Goal: Use online tool/utility: Utilize a website feature to perform a specific function

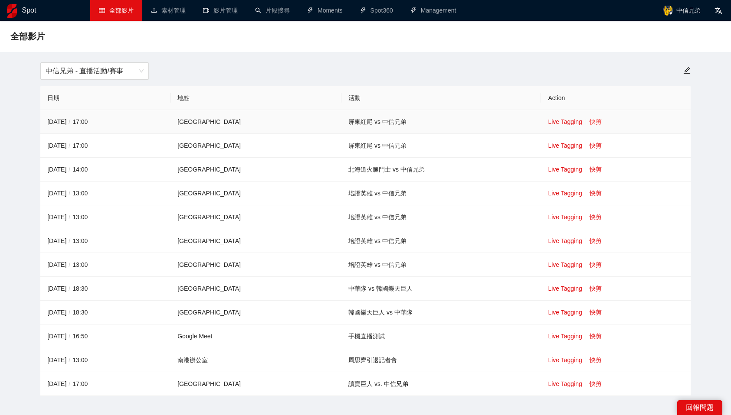
click at [589, 121] on link "快剪" at bounding box center [595, 121] width 12 height 7
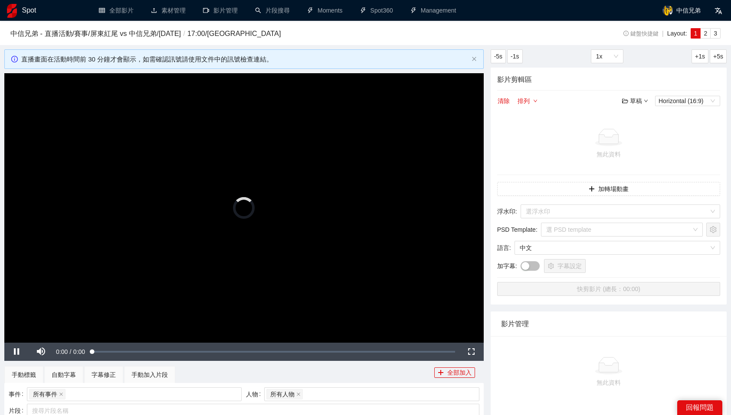
click at [431, 229] on video "Video Player" at bounding box center [243, 207] width 479 height 269
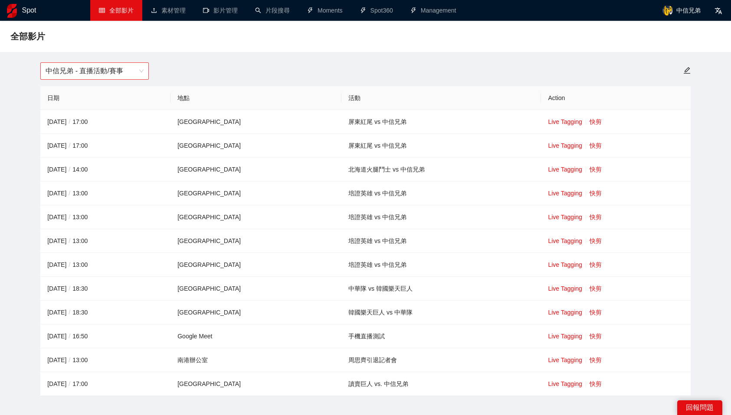
click at [122, 72] on span "中信兄弟 - 直播活動/賽事" at bounding box center [95, 71] width 98 height 16
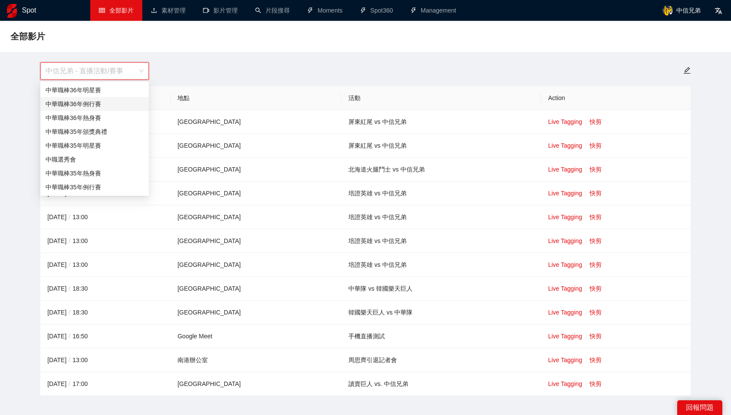
click at [102, 104] on div "中華職棒36年例行賽" at bounding box center [95, 104] width 98 height 10
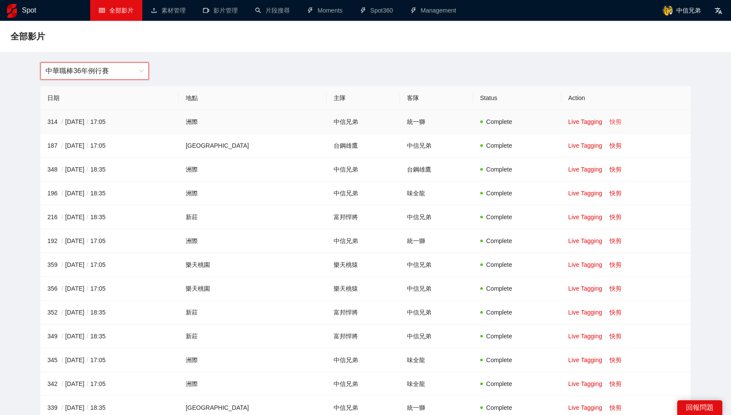
click at [609, 122] on link "快剪" at bounding box center [615, 121] width 12 height 7
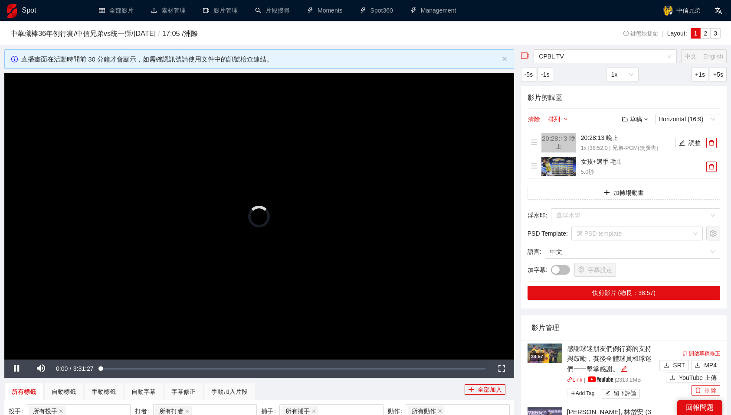
click at [377, 173] on video "Video Player" at bounding box center [259, 216] width 510 height 287
click at [578, 55] on span "CPBL TV" at bounding box center [605, 56] width 133 height 13
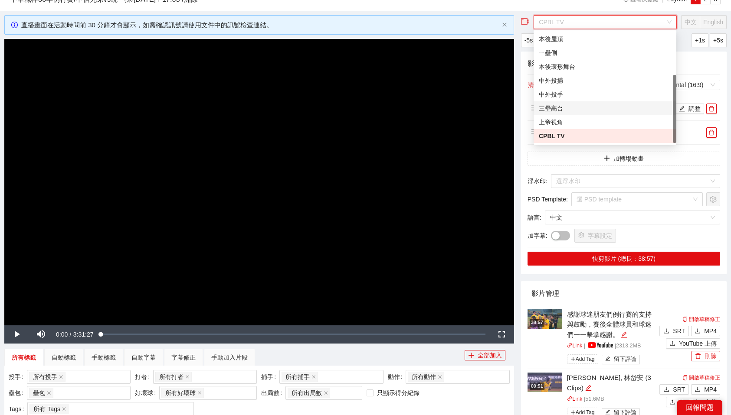
scroll to position [68, 0]
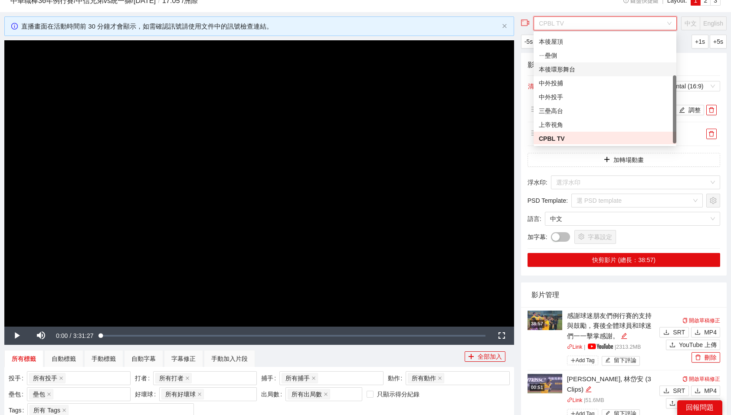
click at [592, 70] on div "本後環形舞台" at bounding box center [605, 70] width 132 height 10
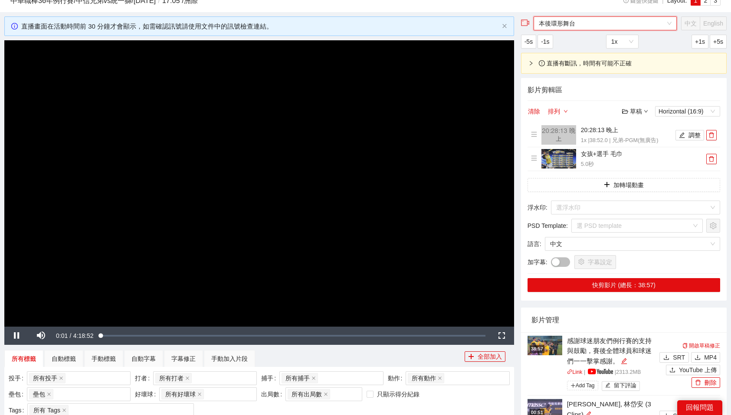
click at [594, 23] on span "本後環形舞台" at bounding box center [605, 23] width 133 height 13
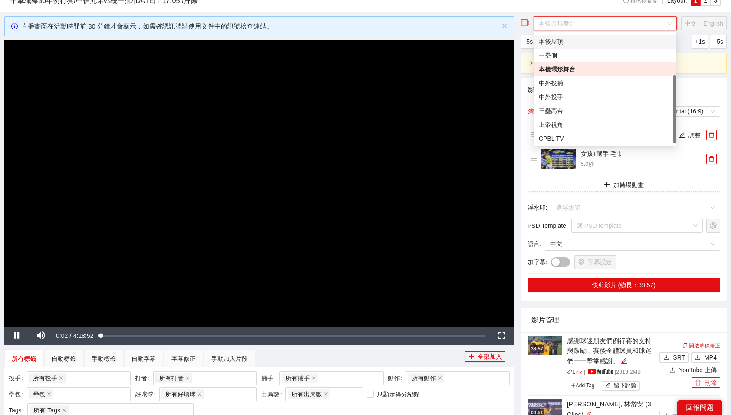
click at [574, 40] on div "本後屋頂" at bounding box center [605, 42] width 132 height 10
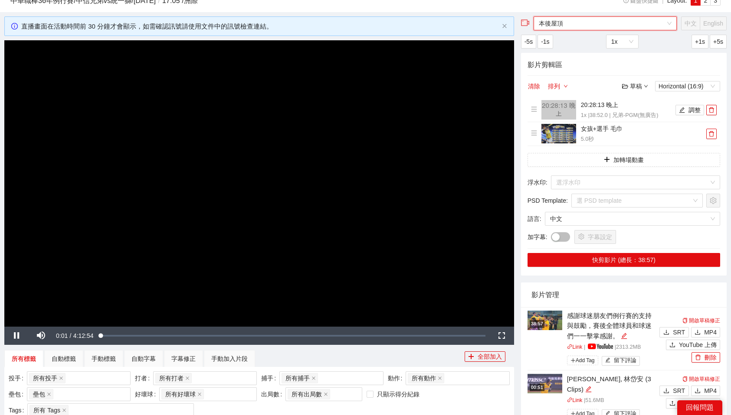
click at [366, 262] on video "Video Player" at bounding box center [259, 183] width 510 height 287
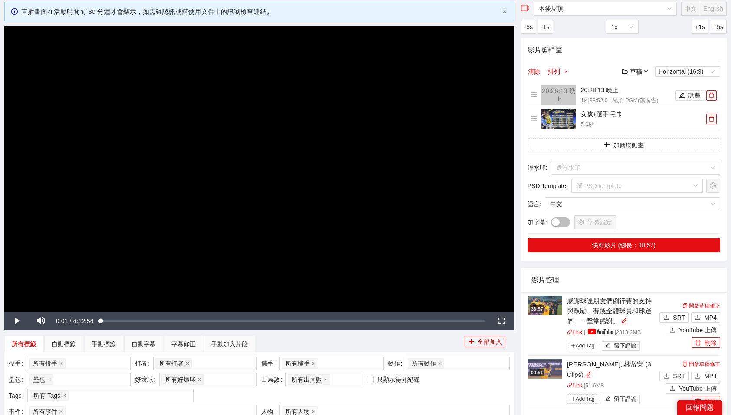
scroll to position [50, 0]
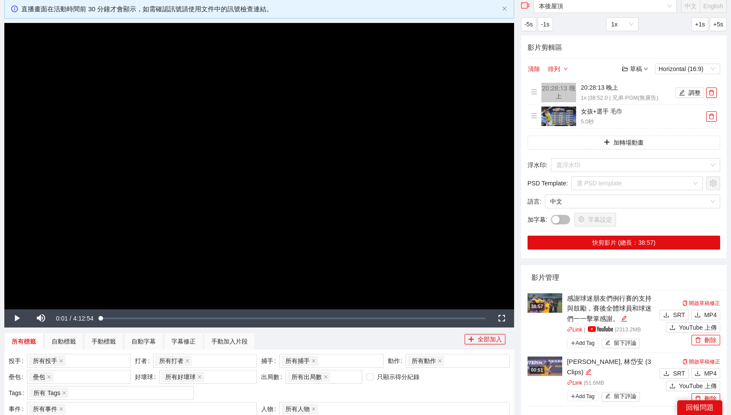
click at [341, 283] on video "Video Player" at bounding box center [259, 166] width 510 height 287
click at [378, 316] on div "Loaded : 0.24% 3:02:23 0:00:01" at bounding box center [293, 319] width 393 height 18
click at [412, 273] on video "Video Player" at bounding box center [259, 166] width 510 height 287
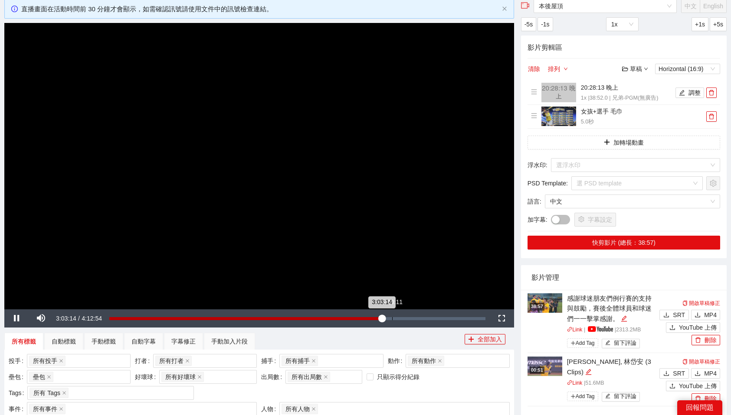
click at [392, 317] on div "Loaded : 72.79% 3:10:11 3:03:14" at bounding box center [297, 319] width 385 height 18
click at [399, 318] on div "3:14:55" at bounding box center [399, 318] width 0 height 3
click at [413, 320] on div "3:24:28" at bounding box center [413, 318] width 0 height 3
click at [427, 321] on div "Loaded : 0.00% 3:33:48 3:24:46" at bounding box center [297, 319] width 385 height 18
click at [434, 319] on div "3:38:28" at bounding box center [434, 318] width 0 height 3
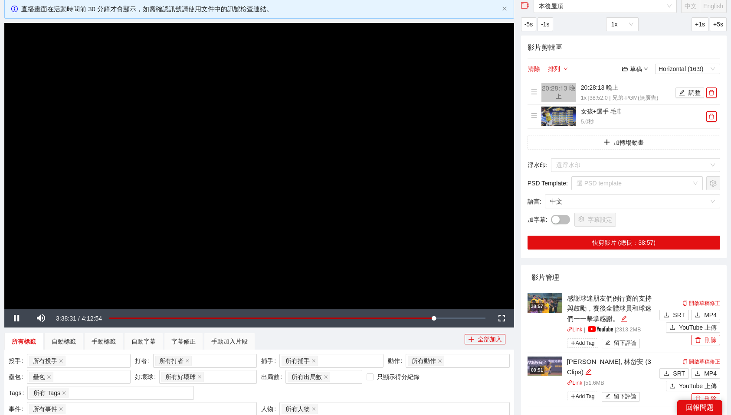
click at [425, 250] on video "Video Player" at bounding box center [259, 166] width 510 height 287
